Goal: Task Accomplishment & Management: Complete application form

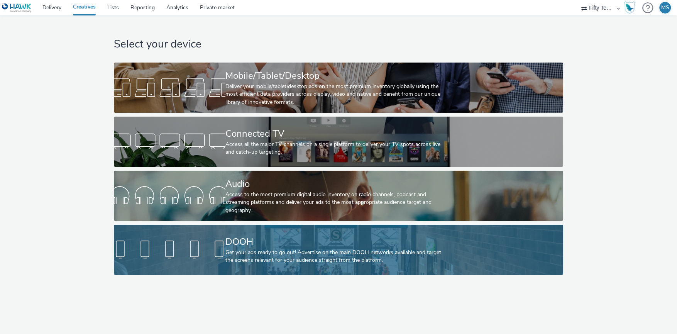
click at [240, 247] on div "DOOH" at bounding box center [337, 242] width 223 height 14
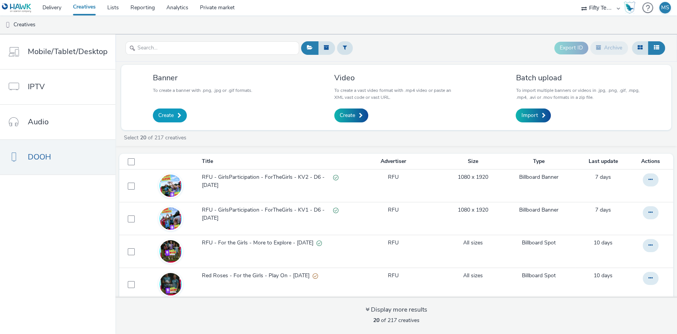
click at [175, 117] on link "Create" at bounding box center [170, 116] width 34 height 14
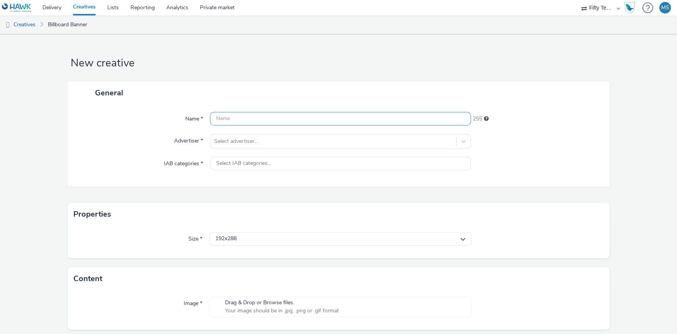
click at [245, 115] on input "text" at bounding box center [340, 119] width 261 height 14
click at [340, 120] on input "RFU - Play Create Belong - DOOH D6 Statics -" at bounding box center [340, 119] width 261 height 14
type input "RFU - Play Create Belong - DOOH D6 Statics - [DATE]"
click at [373, 85] on div "General" at bounding box center [339, 92] width 542 height 23
click at [266, 142] on div at bounding box center [333, 141] width 239 height 9
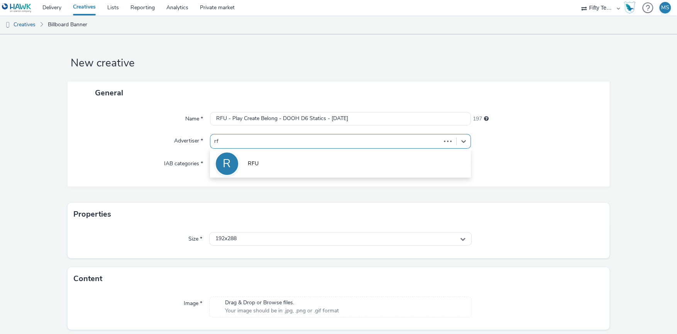
type input "rfu"
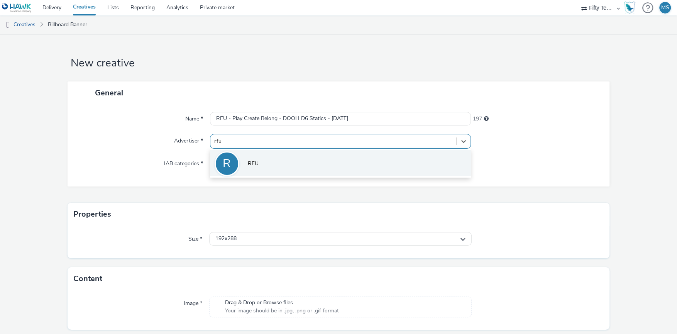
click at [269, 161] on li "R RFU" at bounding box center [340, 163] width 261 height 26
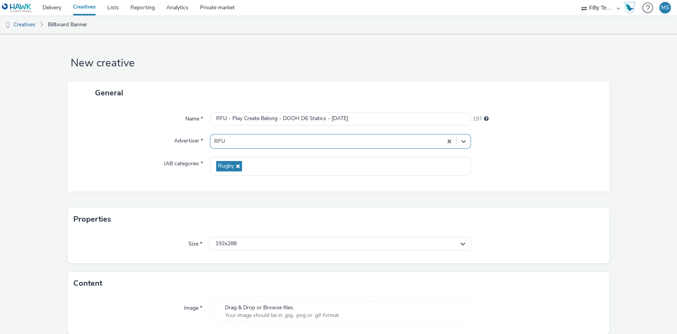
scroll to position [28, 0]
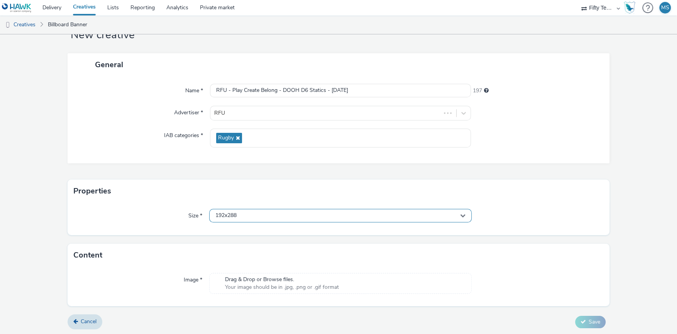
click at [254, 215] on div "192x288" at bounding box center [340, 216] width 263 height 14
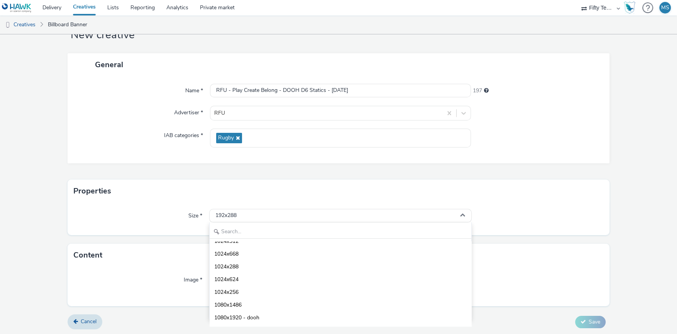
scroll to position [1750, 0]
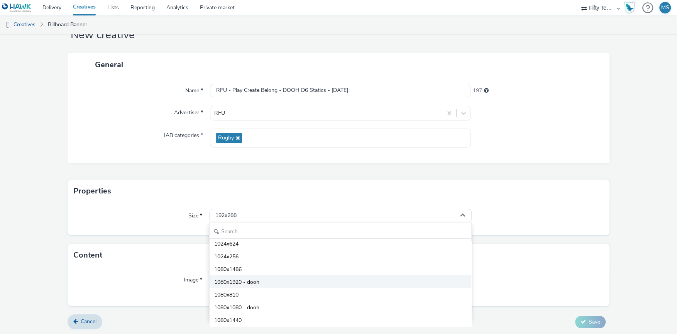
click at [254, 280] on span "1080x1920 - dooh" at bounding box center [236, 282] width 45 height 8
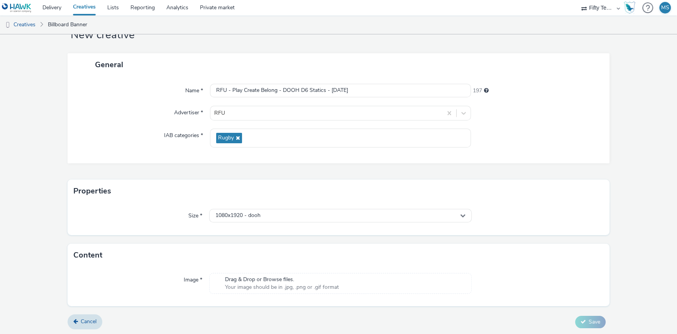
click at [260, 277] on span "Drag & Drop or Browse files." at bounding box center [282, 280] width 114 height 8
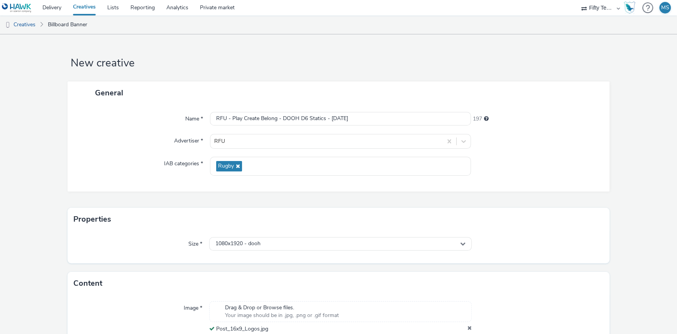
scroll to position [39, 0]
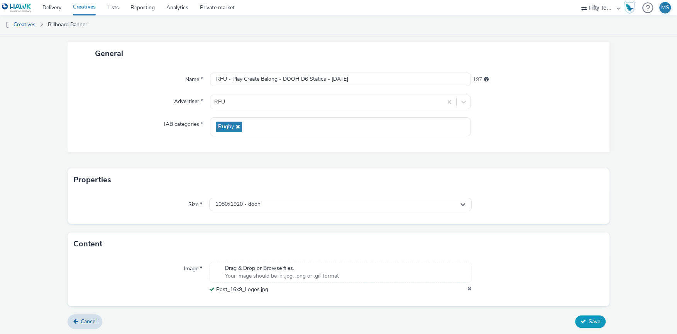
click at [586, 316] on button "Save" at bounding box center [590, 322] width 31 height 12
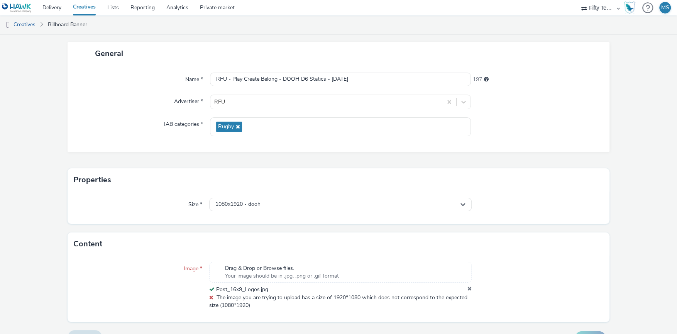
click at [334, 274] on span "Your image should be in .jpg, .png or .gif format" at bounding box center [282, 276] width 114 height 8
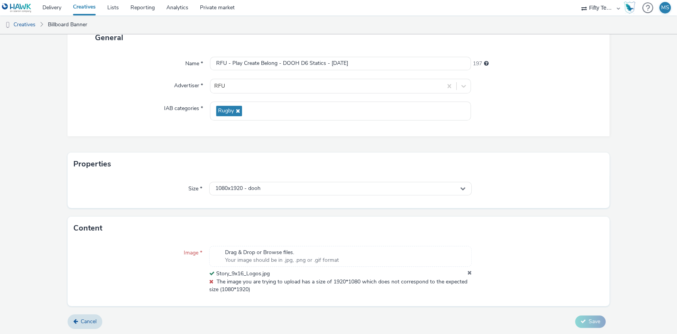
click at [211, 280] on icon at bounding box center [211, 281] width 4 height 5
click at [545, 266] on div at bounding box center [537, 270] width 131 height 48
click at [469, 271] on icon at bounding box center [470, 274] width 4 height 8
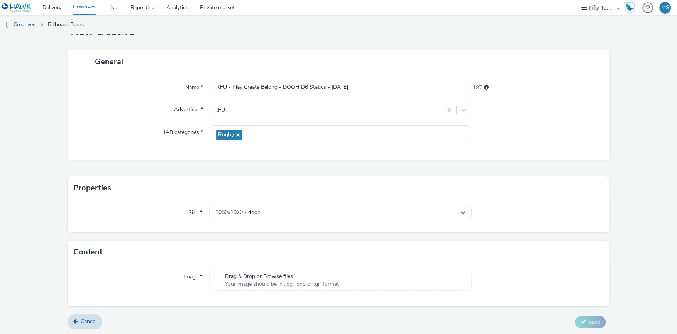
click at [367, 266] on div "Image * Drag & Drop or Browse files. Your image should be in .jpg, .png or .gif…" at bounding box center [339, 285] width 542 height 42
click at [327, 275] on span "Drag & Drop or Browse files." at bounding box center [282, 277] width 114 height 8
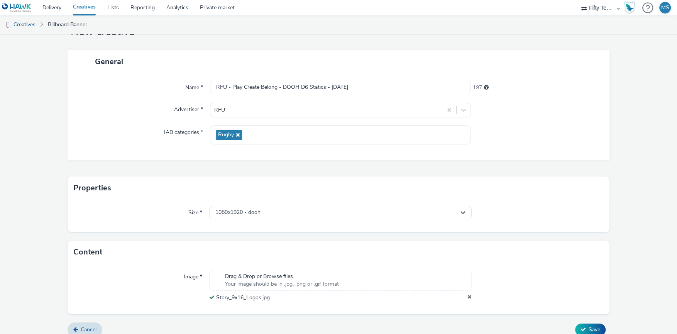
scroll to position [39, 0]
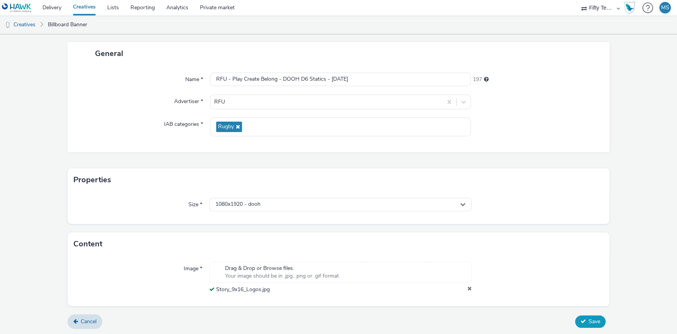
click at [590, 319] on span "Save" at bounding box center [595, 321] width 12 height 7
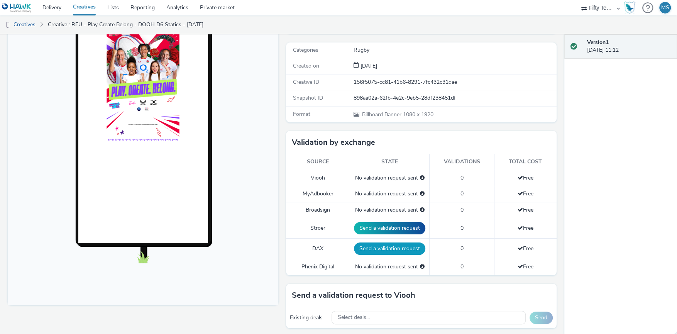
click at [382, 247] on button "Send a validation request" at bounding box center [389, 249] width 71 height 12
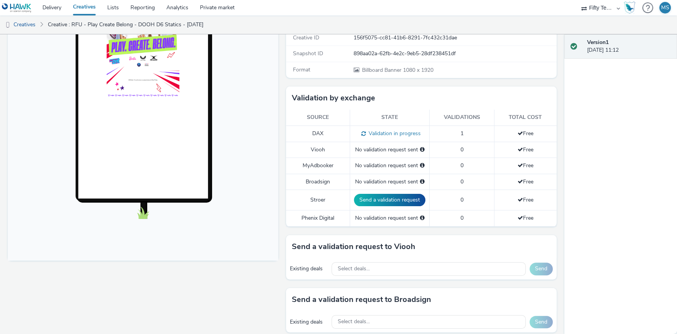
scroll to position [195, 0]
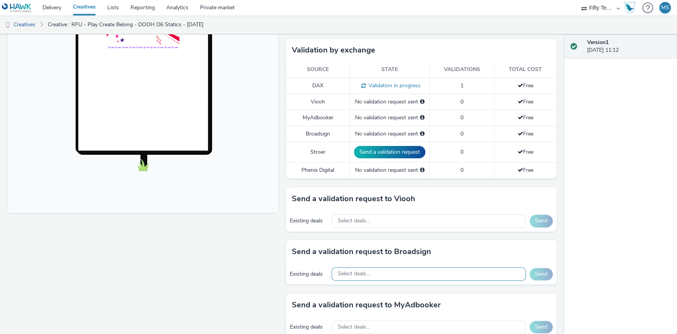
click at [360, 271] on span "Select deals..." at bounding box center [354, 274] width 32 height 7
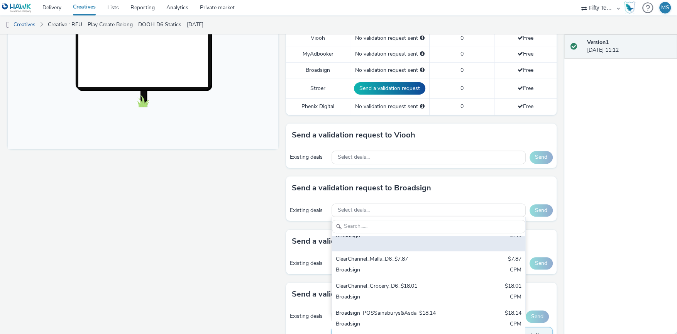
scroll to position [90, 0]
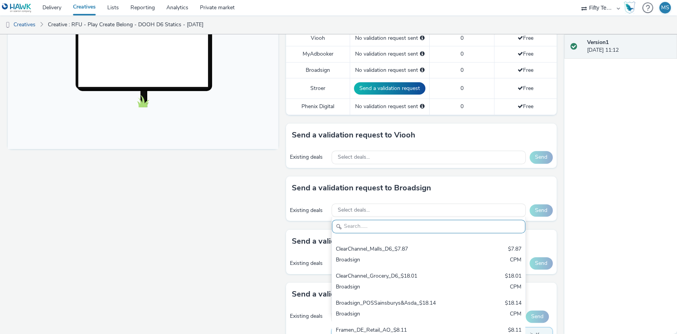
click at [371, 220] on input "text" at bounding box center [428, 227] width 193 height 14
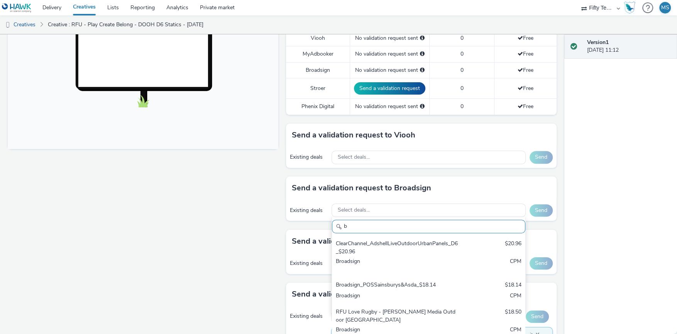
scroll to position [0, 0]
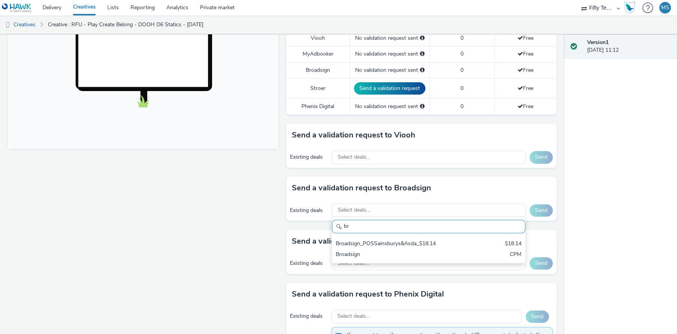
type input "b"
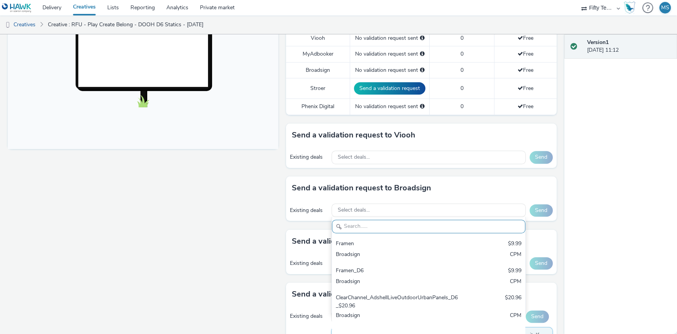
type input "f"
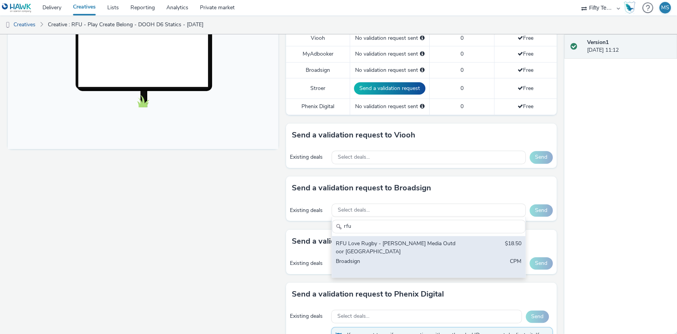
type input "rfu"
click at [402, 258] on div "Broadsign" at bounding box center [397, 266] width 122 height 16
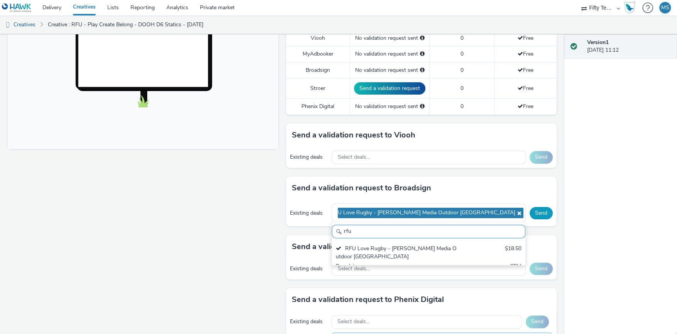
click at [544, 207] on button "Send" at bounding box center [541, 213] width 23 height 12
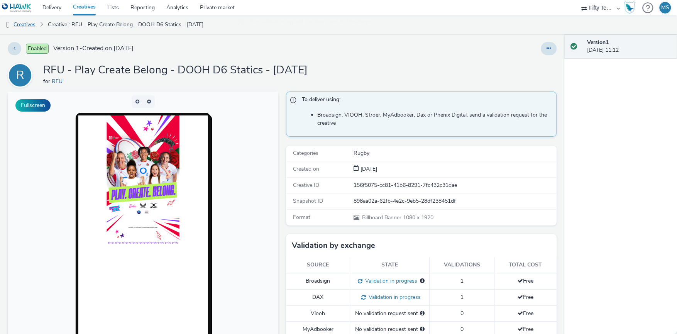
click at [20, 20] on link "Creatives" at bounding box center [19, 24] width 39 height 19
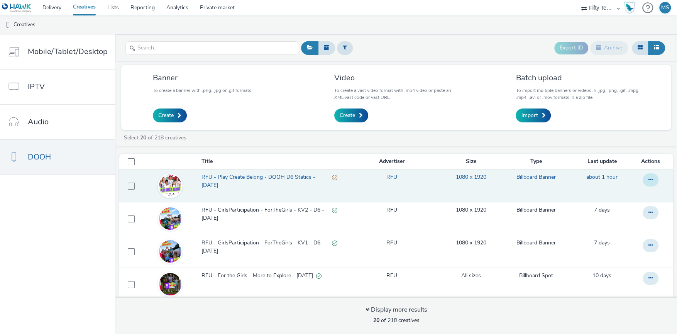
click at [651, 180] on icon at bounding box center [651, 179] width 4 height 5
click at [235, 175] on span "RFU - Play Create Belong - DOOH D6 Statics - [DATE]" at bounding box center [267, 181] width 131 height 16
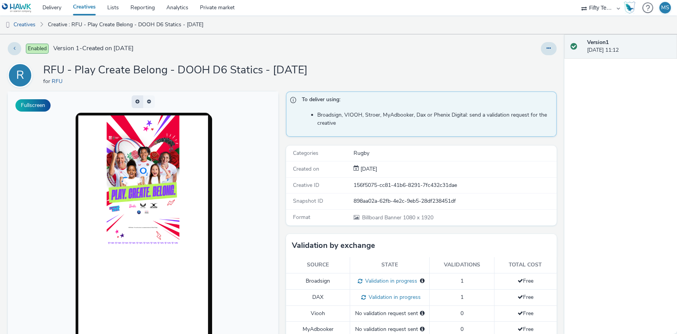
click at [135, 103] on button "button" at bounding box center [138, 101] width 12 height 13
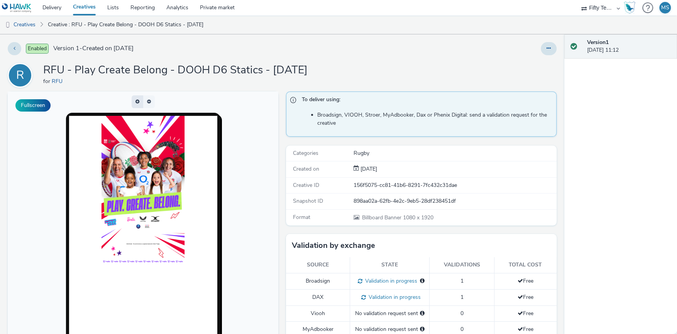
click at [135, 103] on button "button" at bounding box center [138, 101] width 12 height 13
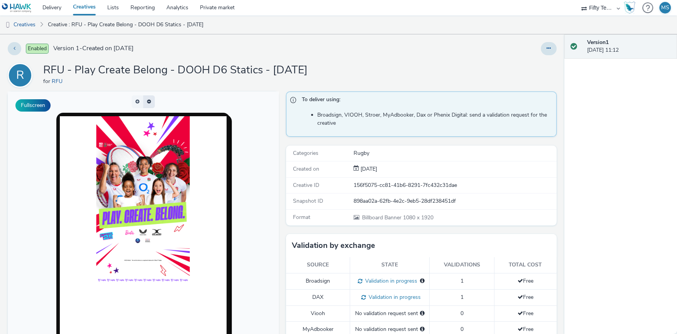
click at [151, 101] on button "button" at bounding box center [149, 101] width 12 height 13
click at [152, 101] on span "button" at bounding box center [152, 101] width 0 height 0
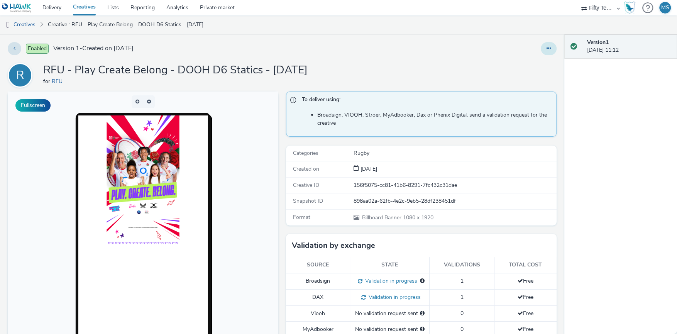
click at [544, 45] on button at bounding box center [549, 48] width 16 height 13
